Goal: Task Accomplishment & Management: Complete application form

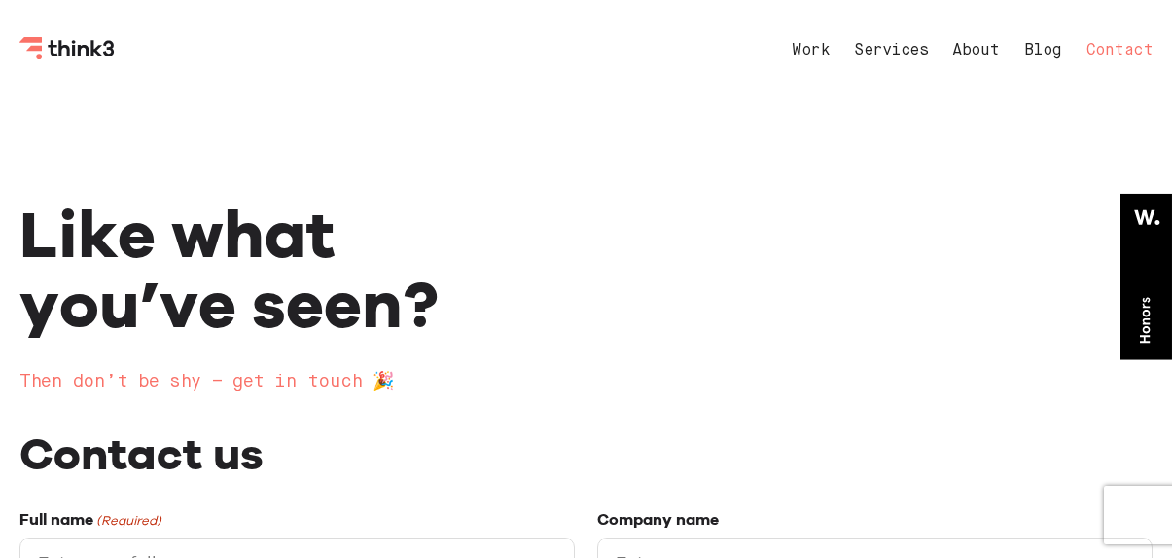
select select "General enquiry"
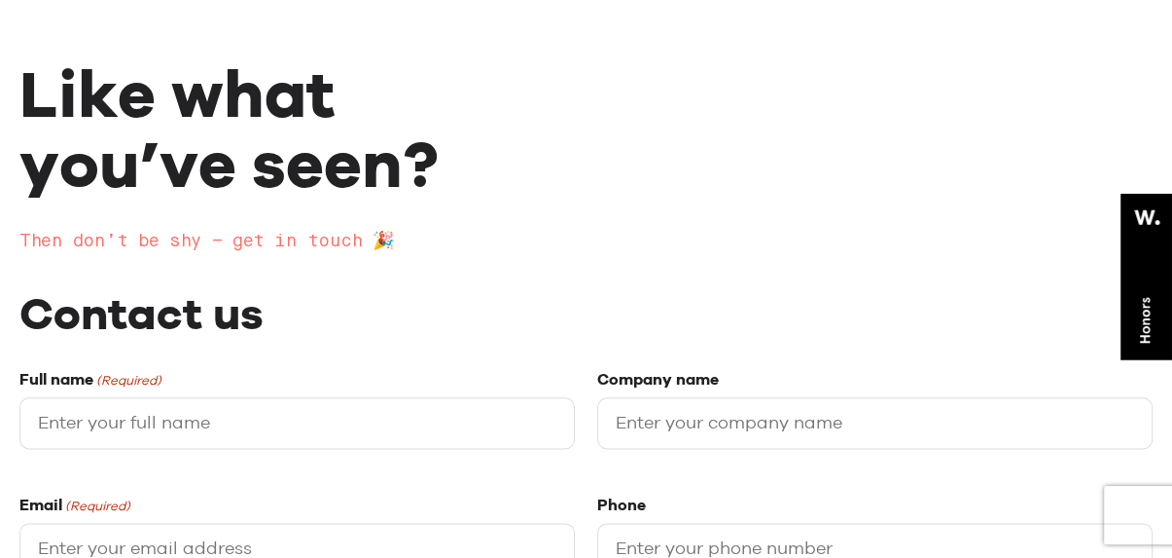
scroll to position [292, 0]
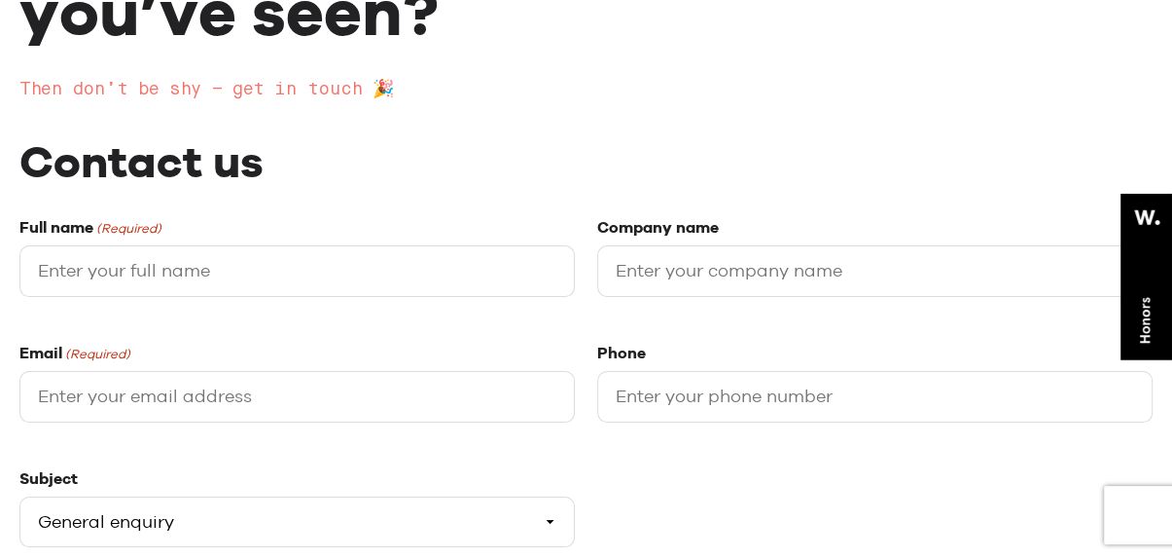
click at [155, 273] on input "Full name (Required)" at bounding box center [297, 271] width 556 height 52
paste input "[PERSON_NAME]"
type input "[PERSON_NAME]"
click at [696, 270] on input "Company name" at bounding box center [875, 271] width 556 height 52
paste input "Webgrity"
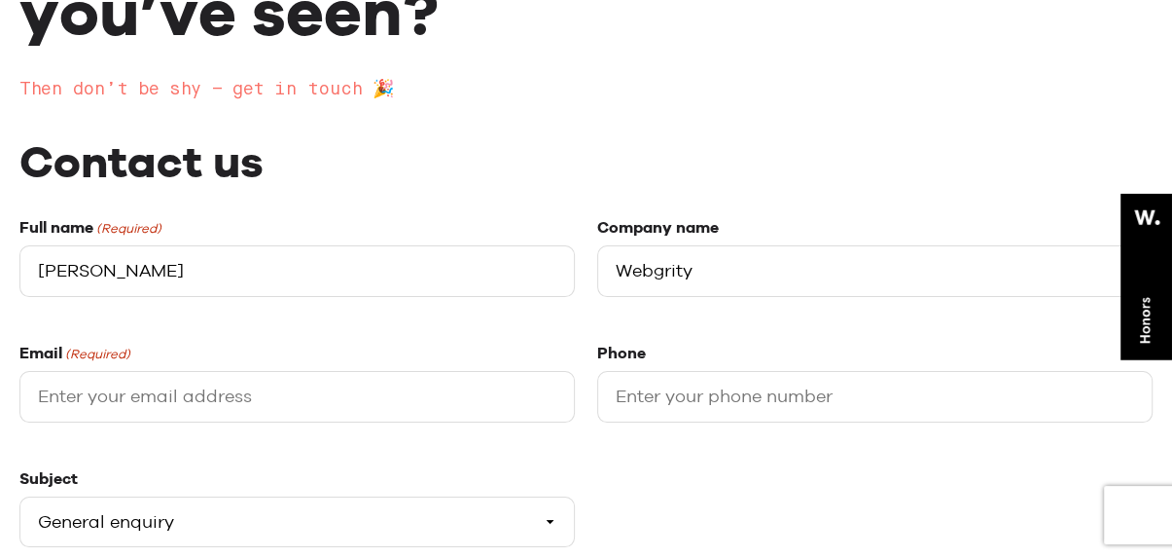
type input "Webgrity"
click at [136, 401] on input "Email (Required)" at bounding box center [297, 397] width 556 height 52
paste input "[EMAIL_ADDRESS][DOMAIN_NAME]"
type input "[EMAIL_ADDRESS][DOMAIN_NAME]"
click at [714, 396] on input "Phone" at bounding box center [875, 397] width 556 height 52
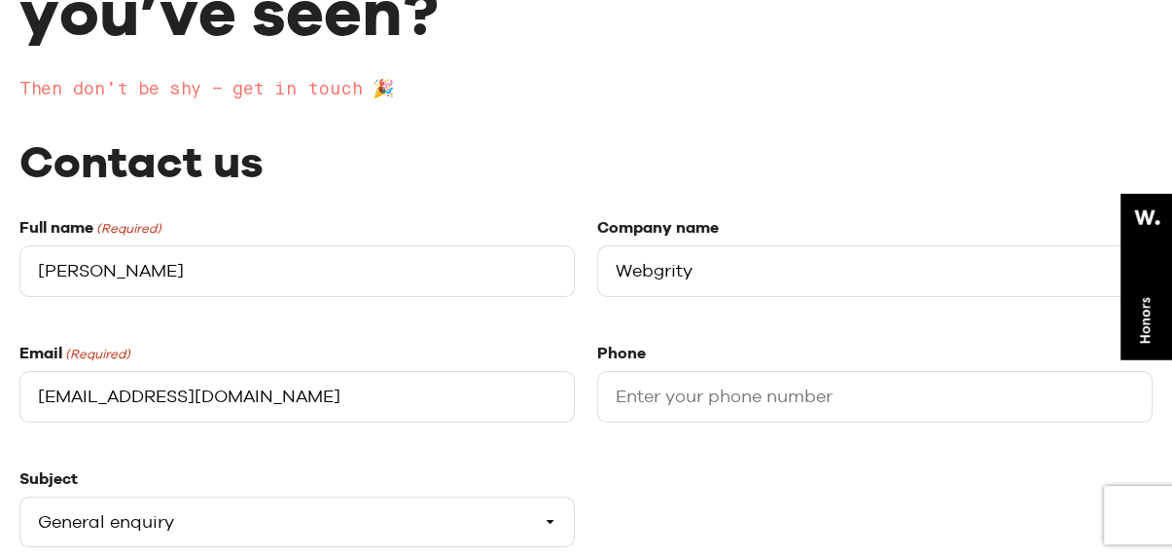
paste input "3340073326"
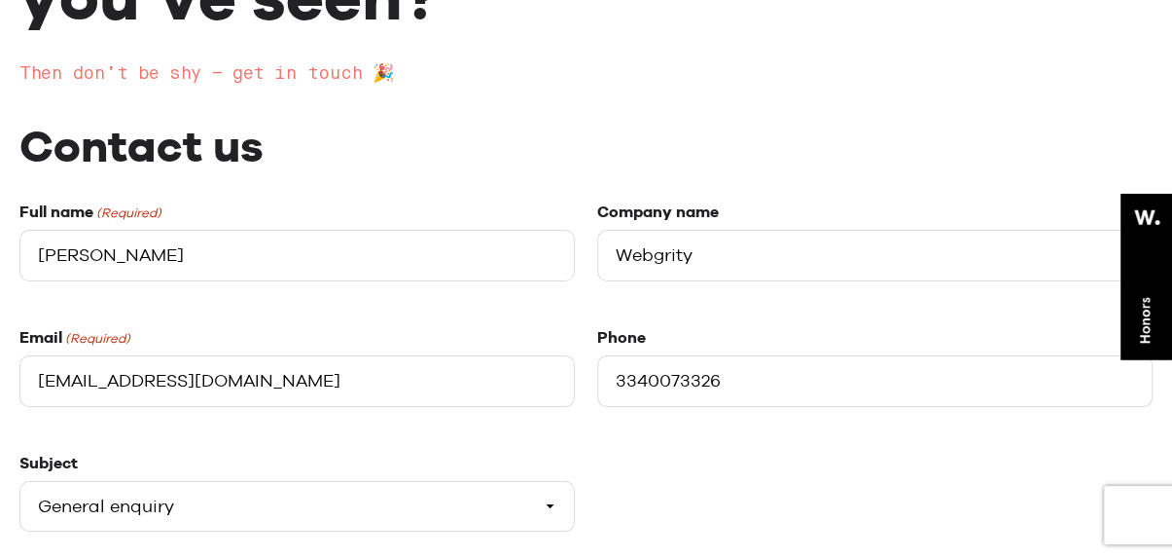
scroll to position [486, 0]
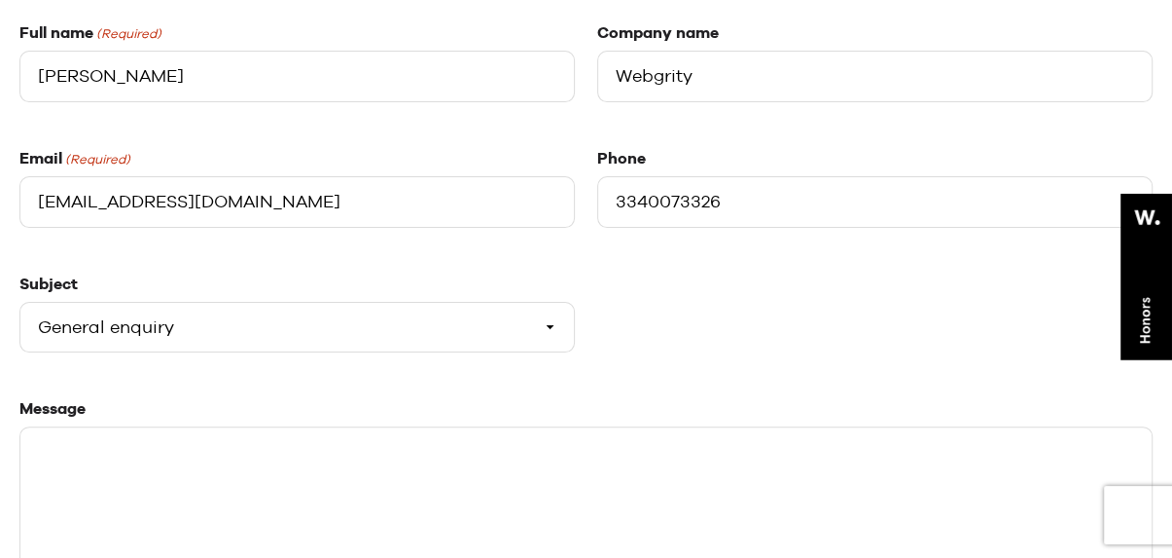
type input "3340073326"
click at [211, 326] on select "Please select a subject General enquiry Start a project Support" at bounding box center [297, 328] width 556 height 52
select select "Start a project"
click at [19, 302] on select "Please select a subject General enquiry Start a project Support" at bounding box center [297, 328] width 556 height 52
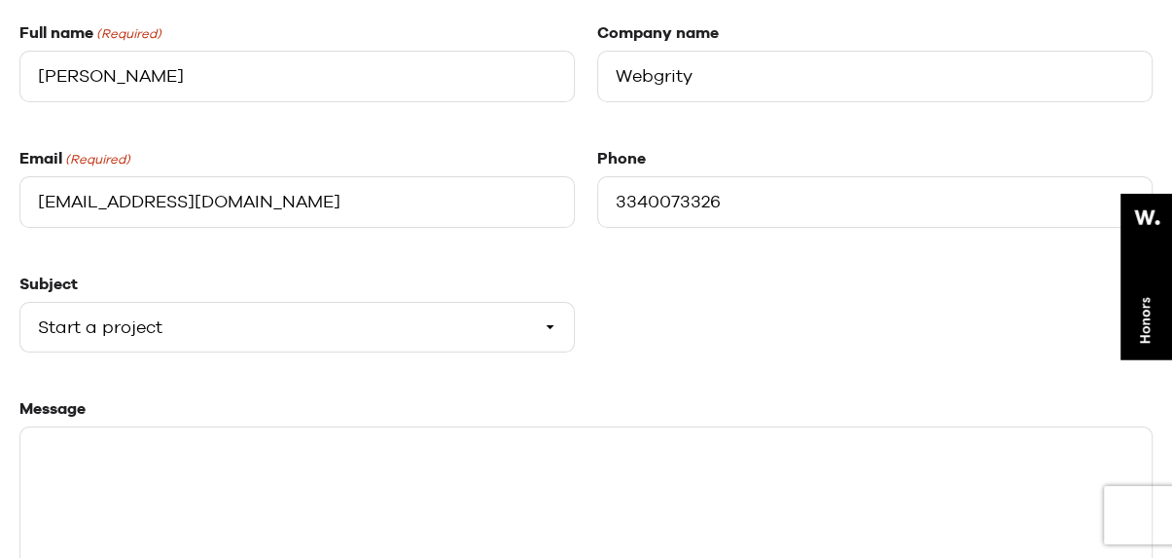
paste textarea "Hello, Our free homepage design service offer is a great way for you to see how…"
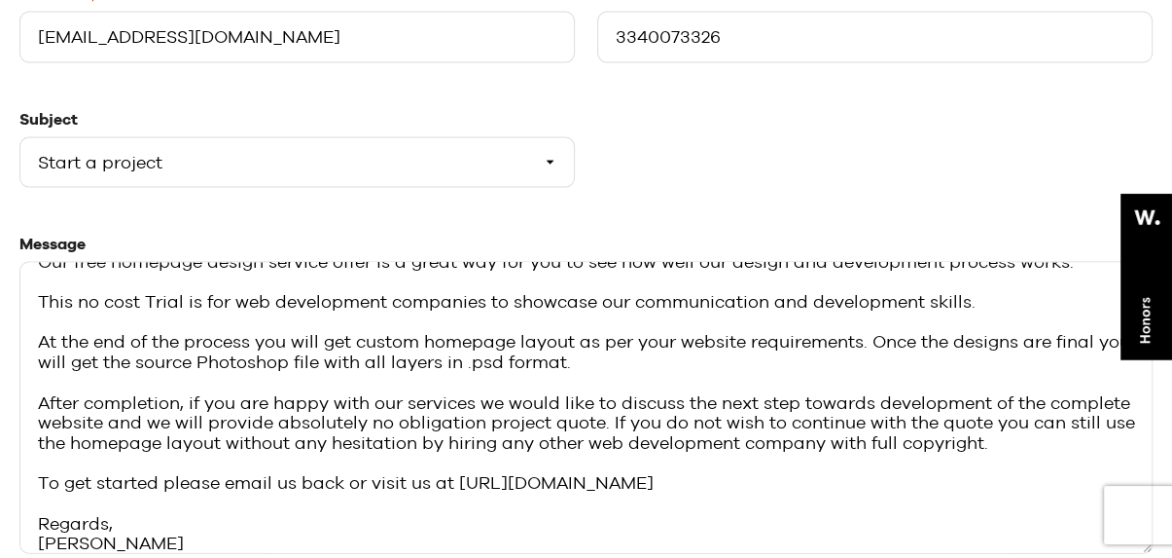
scroll to position [681, 0]
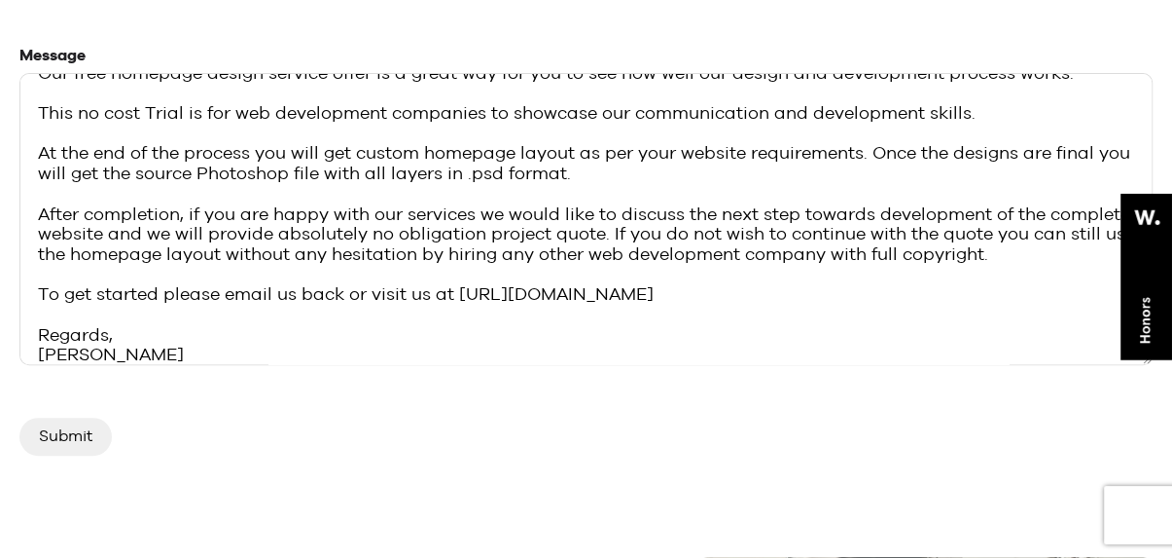
type textarea "Hello, Our free homepage design service offer is a great way for you to see how…"
click at [68, 436] on input "Submit" at bounding box center [65, 435] width 92 height 37
